Goal: Task Accomplishment & Management: Complete application form

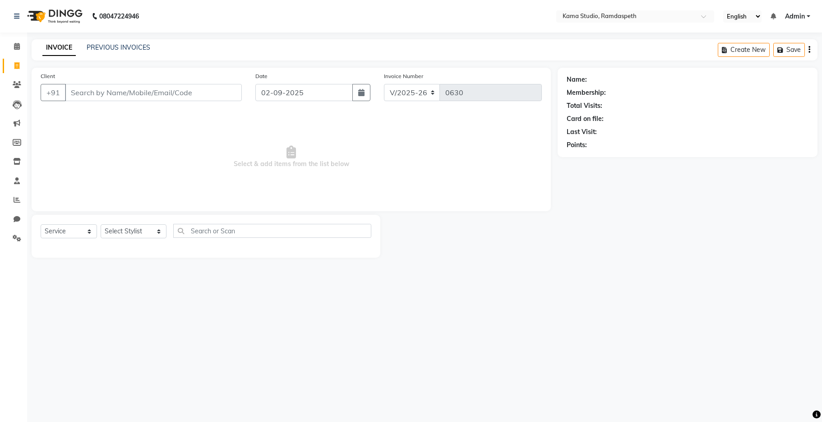
select select "7582"
select select "service"
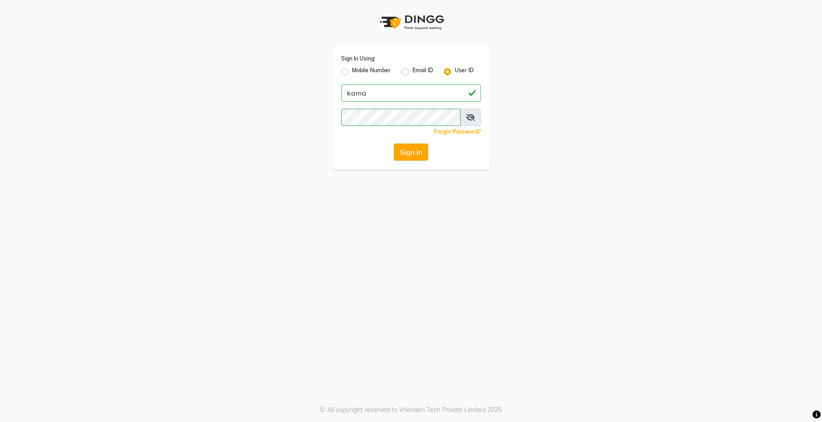
click at [404, 154] on button "Sign In" at bounding box center [411, 151] width 34 height 17
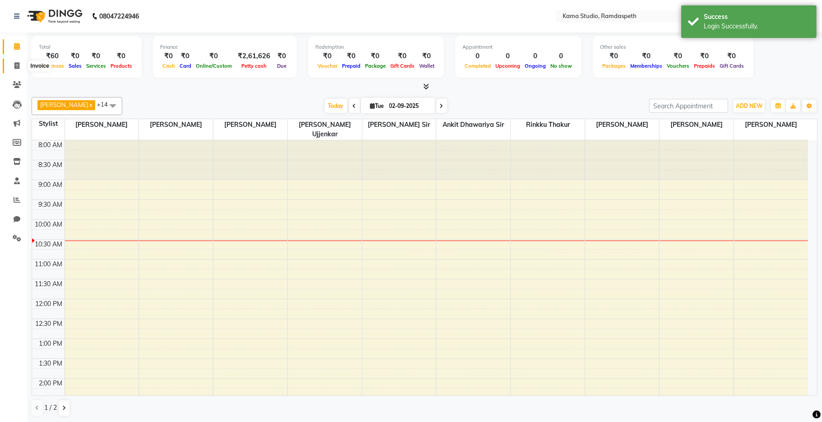
click at [17, 63] on icon at bounding box center [16, 65] width 5 height 7
select select "service"
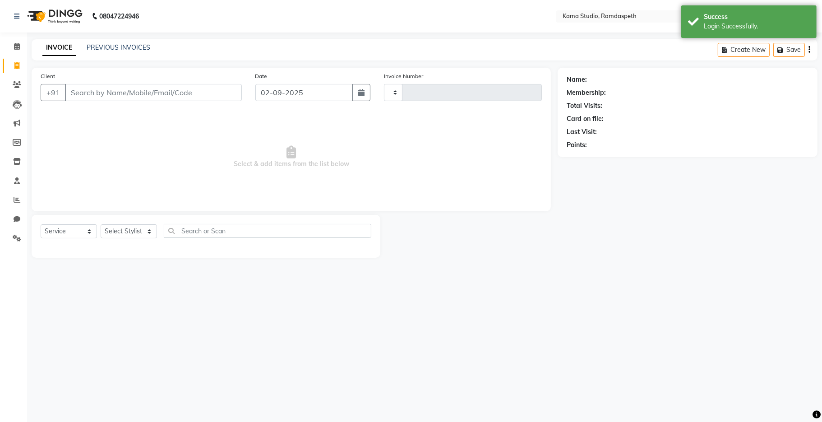
type input "0630"
select select "7582"
click at [143, 235] on select "Select Stylist [PERSON_NAME] [PERSON_NAME] Ankit Dhawariya [PERSON_NAME] Sir [P…" at bounding box center [134, 231] width 66 height 14
select select "67941"
click at [101, 225] on select "Select Stylist [PERSON_NAME] [PERSON_NAME] Ankit Dhawariya [PERSON_NAME] Sir [P…" at bounding box center [134, 231] width 66 height 14
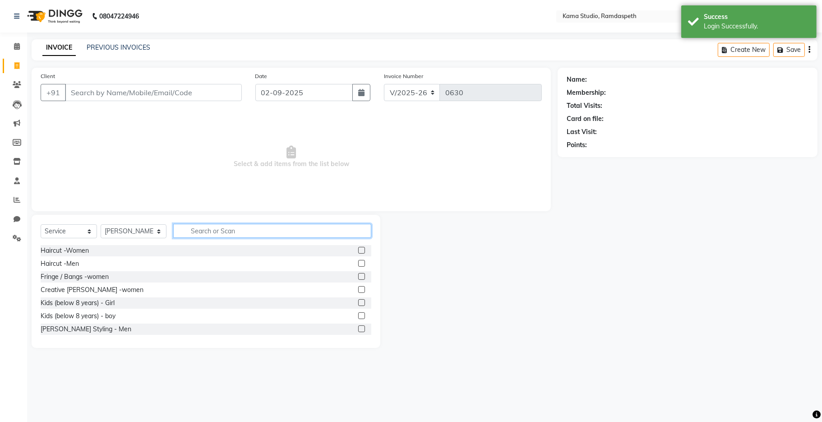
click at [207, 234] on input "text" at bounding box center [272, 231] width 198 height 14
click at [358, 264] on label at bounding box center [361, 263] width 7 height 7
click at [358, 264] on input "checkbox" at bounding box center [361, 264] width 6 height 6
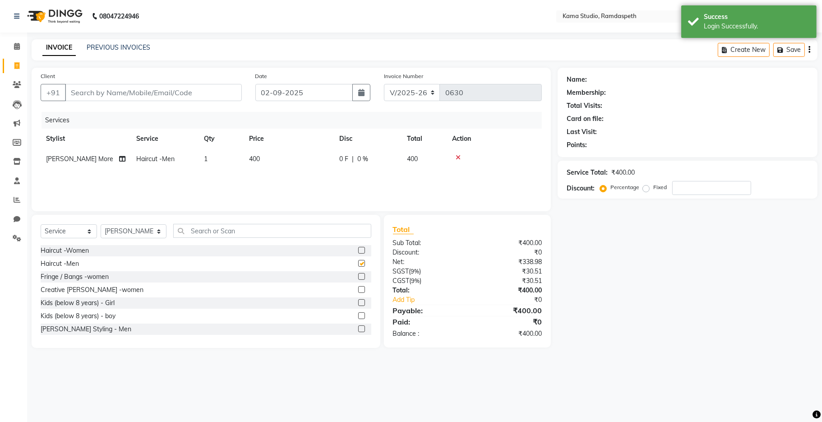
checkbox input "false"
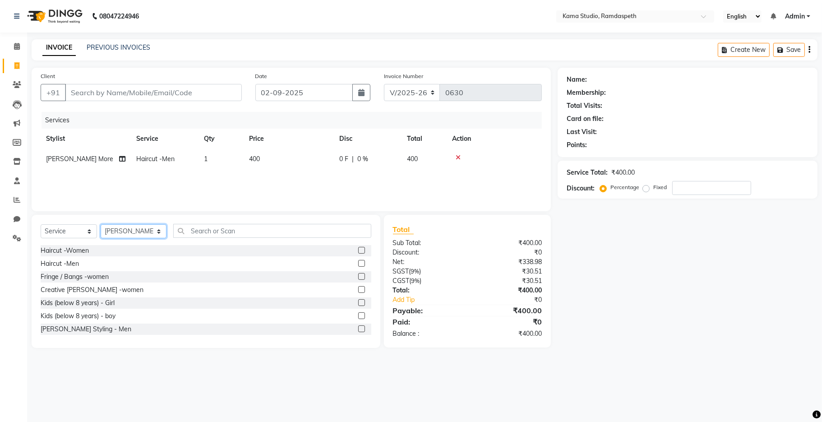
click at [147, 233] on select "Select Stylist [PERSON_NAME] [PERSON_NAME] Ankit Dhawariya [PERSON_NAME] Sir [P…" at bounding box center [134, 231] width 66 height 14
select select "67948"
click at [101, 225] on select "Select Stylist [PERSON_NAME] [PERSON_NAME] Ankit Dhawariya [PERSON_NAME] Sir [P…" at bounding box center [134, 231] width 66 height 14
click at [184, 234] on input "text" at bounding box center [272, 231] width 198 height 14
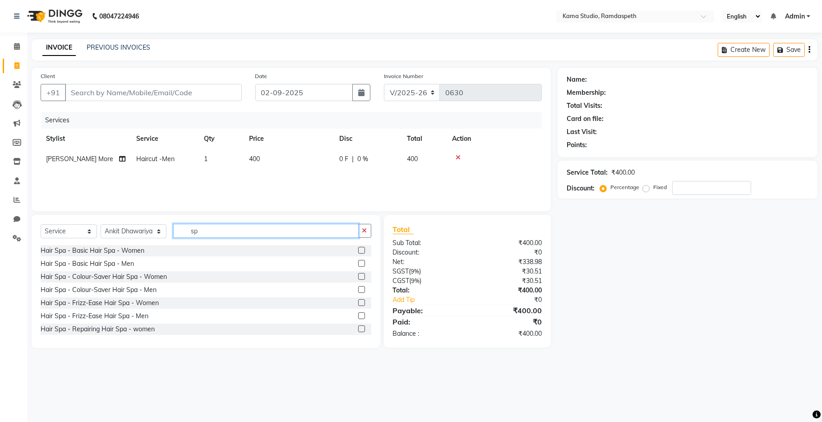
type input "s"
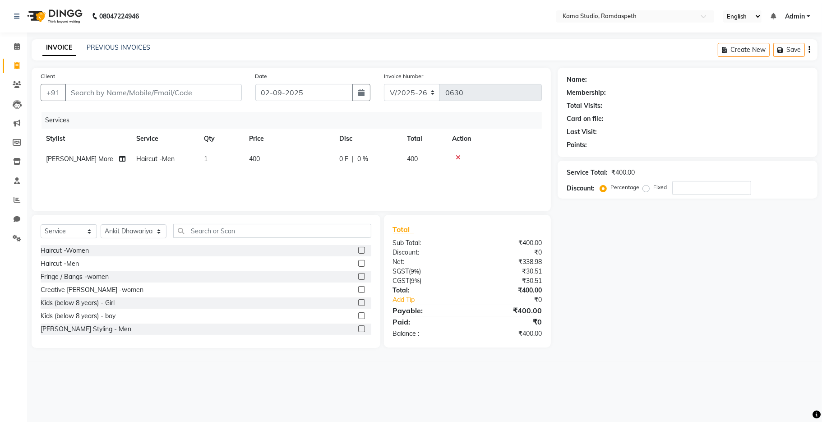
click at [458, 158] on icon at bounding box center [457, 157] width 5 height 6
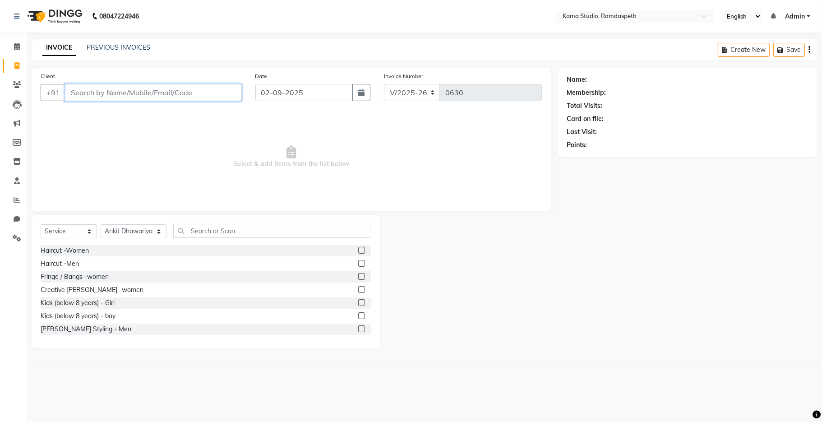
click at [212, 96] on input "Client" at bounding box center [153, 92] width 177 height 17
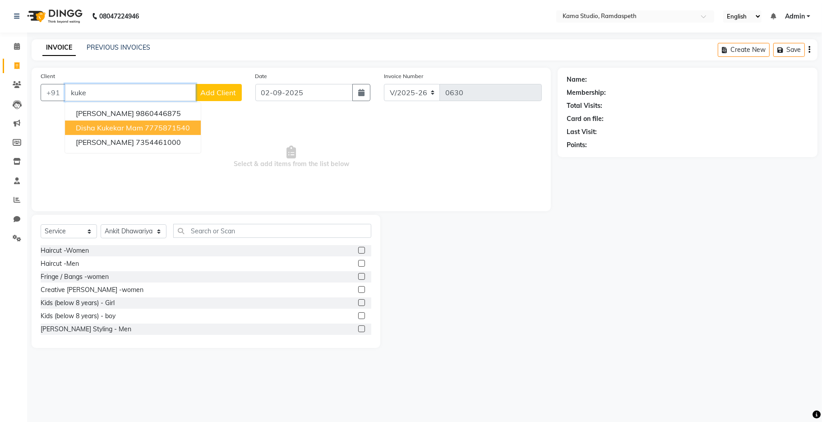
click at [117, 124] on span "Disha Kukekar mam" at bounding box center [109, 127] width 67 height 9
type input "7775871540"
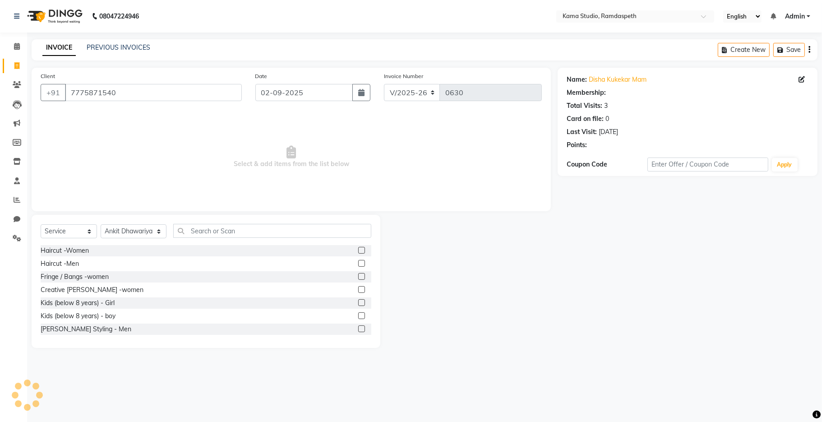
select select "1: Object"
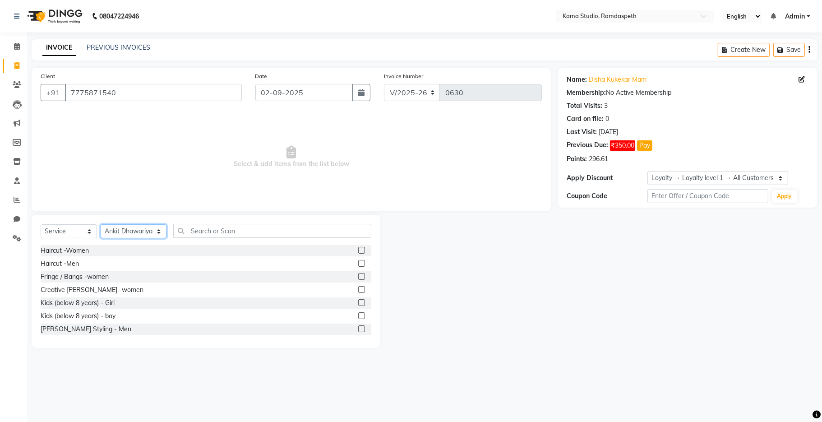
click at [130, 234] on select "Select Stylist [PERSON_NAME] [PERSON_NAME] Ankit Dhawariya [PERSON_NAME] Sir [P…" at bounding box center [134, 231] width 66 height 14
select select "67159"
click at [101, 225] on select "Select Stylist [PERSON_NAME] [PERSON_NAME] Ankit Dhawariya [PERSON_NAME] Sir [P…" at bounding box center [134, 231] width 66 height 14
click at [202, 225] on input "text" at bounding box center [272, 231] width 198 height 14
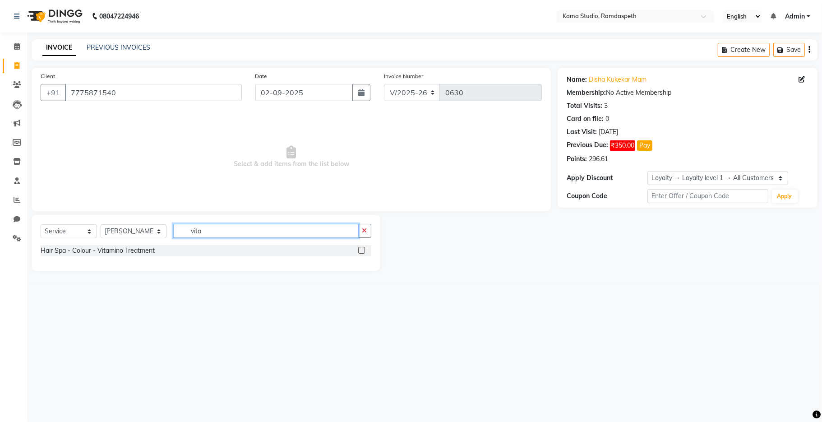
type input "vita"
click at [363, 252] on label at bounding box center [361, 250] width 7 height 7
click at [363, 252] on input "checkbox" at bounding box center [361, 251] width 6 height 6
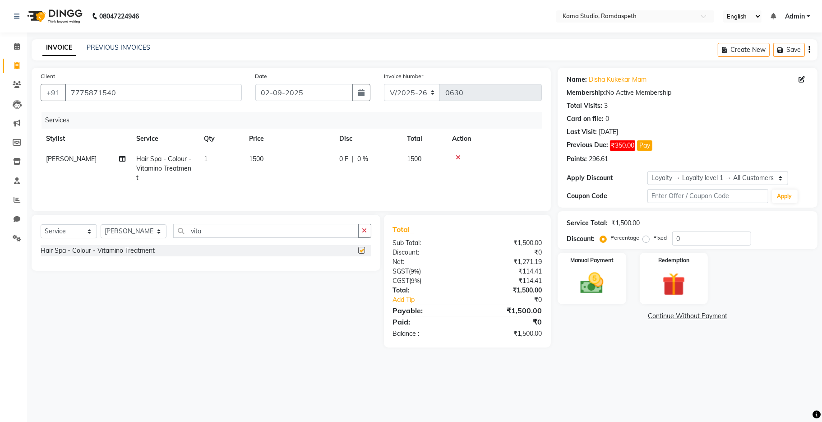
checkbox input "false"
click at [265, 161] on td "1500" at bounding box center [289, 168] width 90 height 39
select select "67159"
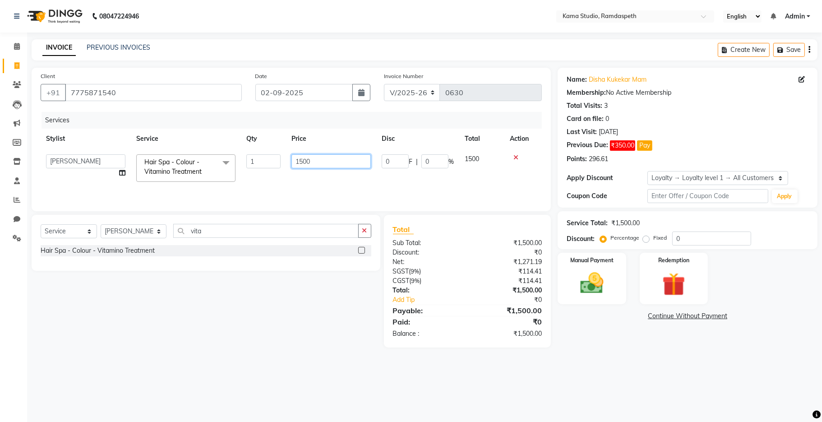
drag, startPoint x: 313, startPoint y: 160, endPoint x: 279, endPoint y: 166, distance: 34.9
click at [281, 167] on tr "[PERSON_NAME] [PERSON_NAME] Ankit Dhawariya [PERSON_NAME] Devendra Dhawariya Si…" at bounding box center [291, 168] width 501 height 38
type input "2000"
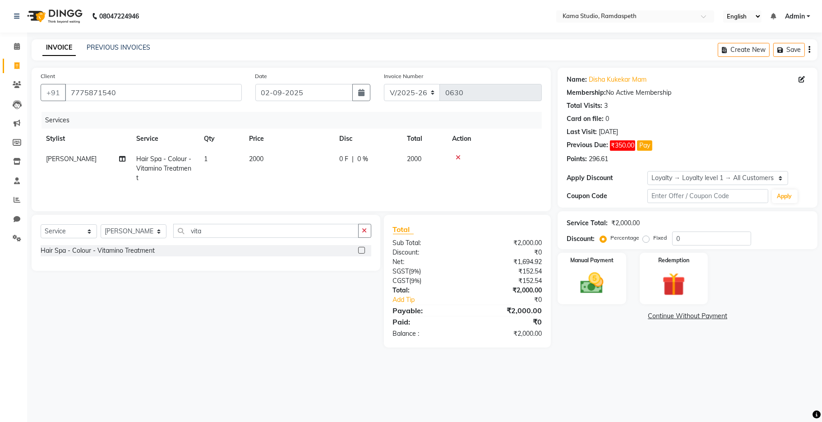
click at [282, 191] on div "Services Stylist Service Qty Price Disc Total Action [PERSON_NAME] Hair Spa - C…" at bounding box center [291, 157] width 501 height 90
click at [140, 43] on link "PREVIOUS INVOICES" at bounding box center [119, 47] width 64 height 8
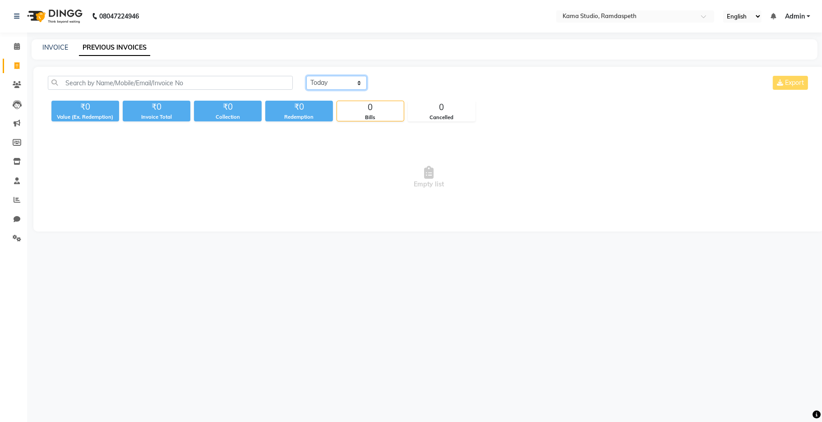
click at [350, 87] on select "[DATE] [DATE] Custom Range" at bounding box center [336, 83] width 60 height 14
select select "[DATE]"
click at [306, 76] on select "[DATE] [DATE] Custom Range" at bounding box center [336, 83] width 60 height 14
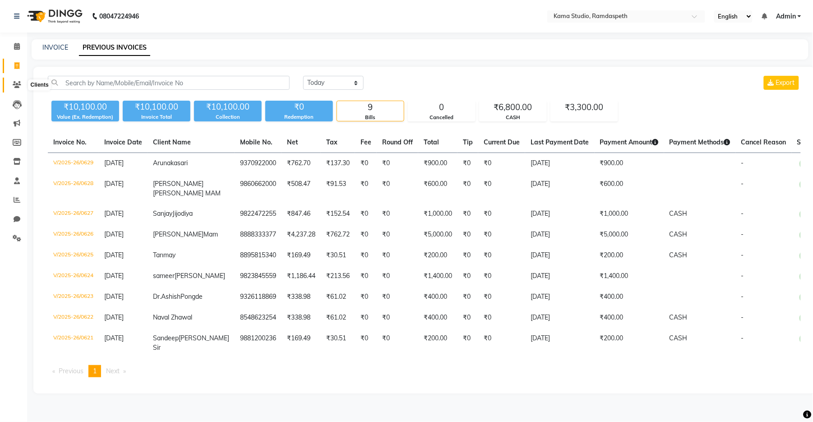
click at [16, 85] on icon at bounding box center [17, 84] width 9 height 7
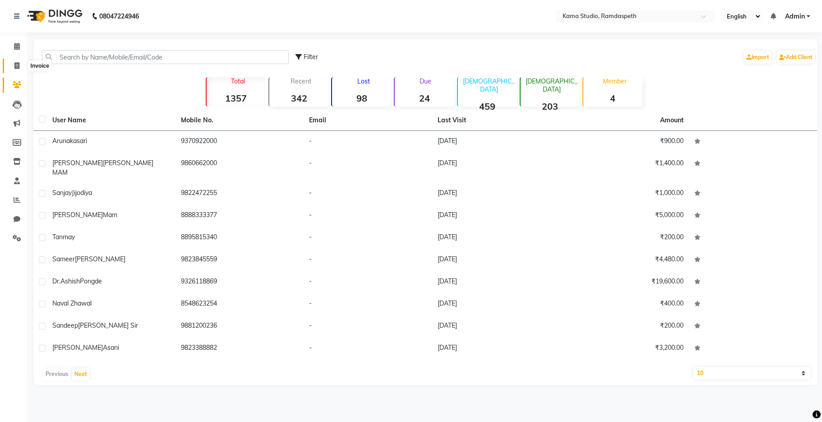
click at [13, 66] on span at bounding box center [17, 66] width 16 height 10
select select "7582"
select select "service"
